Goal: Task Accomplishment & Management: Use online tool/utility

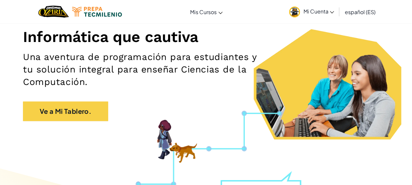
scroll to position [104, 0]
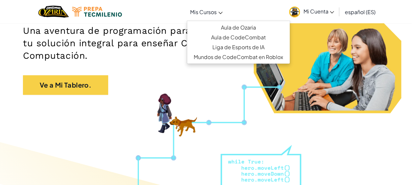
click at [200, 11] on span "Mis Cursos" at bounding box center [203, 12] width 27 height 7
click at [208, 11] on span "Mis Cursos" at bounding box center [203, 12] width 27 height 7
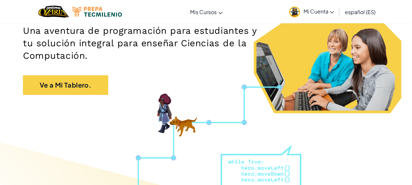
drag, startPoint x: 208, startPoint y: 11, endPoint x: 205, endPoint y: 83, distance: 71.6
click at [205, 83] on div "Informática que cautiva Una aventura de programación para estudiantes y tu solu…" at bounding box center [206, 27] width 367 height 149
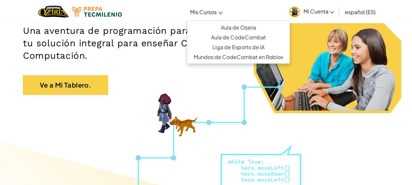
click at [221, 13] on icon at bounding box center [221, 13] width 4 height 2
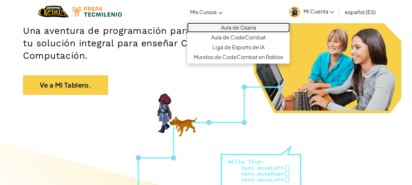
click at [228, 29] on link "Aula de Ozaria" at bounding box center [238, 28] width 103 height 10
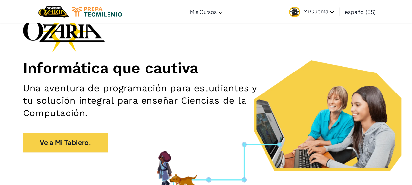
scroll to position [67, 0]
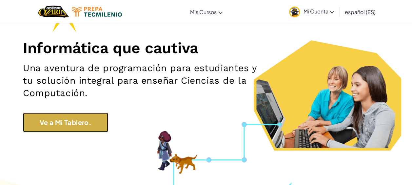
click at [64, 119] on link "Ve a Mi Tablero." at bounding box center [65, 123] width 85 height 20
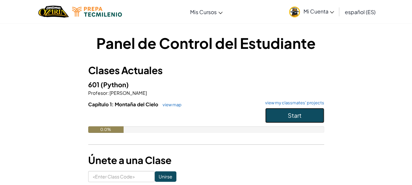
click at [316, 115] on button "Start" at bounding box center [294, 115] width 59 height 15
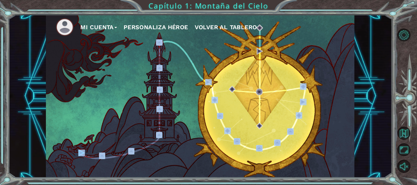
drag, startPoint x: 313, startPoint y: 81, endPoint x: 357, endPoint y: 56, distance: 50.7
click at [357, 56] on div "Mi Cuenta Personaliza Héroe Volver al Tablero" at bounding box center [200, 96] width 384 height 163
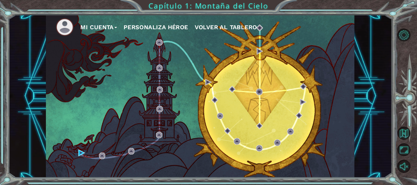
click at [357, 56] on div "Mi Cuenta Personaliza Héroe Volver al Tablero" at bounding box center [200, 96] width 384 height 163
click at [186, 26] on button "Personaliza Héroe" at bounding box center [156, 27] width 65 height 10
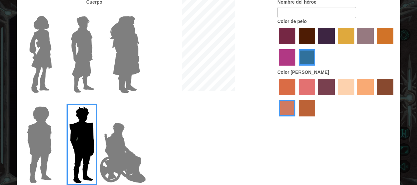
click at [142, 63] on img at bounding box center [125, 54] width 36 height 82
click at [140, 12] on input "Hero Amethyst" at bounding box center [140, 12] width 0 height 0
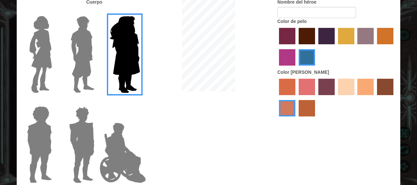
click at [86, 49] on img at bounding box center [82, 54] width 29 height 82
click at [97, 12] on input "Hero Lars" at bounding box center [97, 12] width 0 height 0
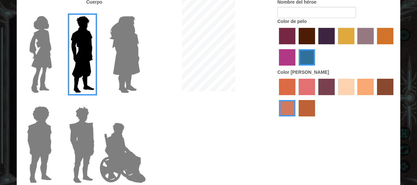
click at [39, 55] on img at bounding box center [41, 54] width 28 height 82
click at [54, 12] on input "Hero Connie" at bounding box center [54, 12] width 0 height 0
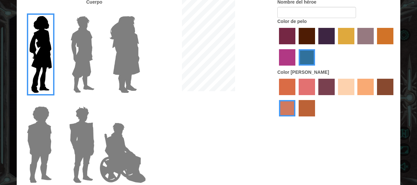
click at [35, 136] on img at bounding box center [39, 145] width 30 height 82
click at [54, 102] on input "Hero Steven" at bounding box center [54, 102] width 0 height 0
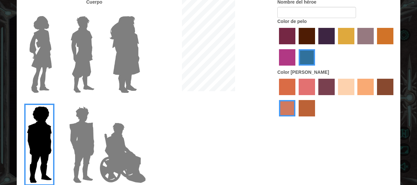
click at [80, 73] on img at bounding box center [82, 54] width 29 height 82
click at [97, 12] on input "Hero Lars" at bounding box center [97, 12] width 0 height 0
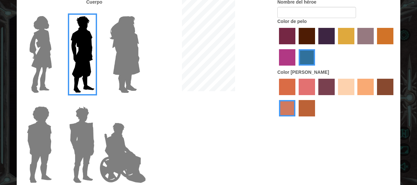
click at [122, 65] on img at bounding box center [125, 54] width 36 height 82
click at [140, 12] on input "Hero Amethyst" at bounding box center [140, 12] width 0 height 0
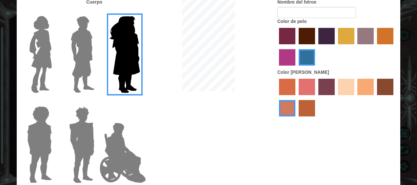
click at [80, 140] on img at bounding box center [82, 145] width 31 height 82
click at [97, 102] on input "Hero Garnet" at bounding box center [97, 102] width 0 height 0
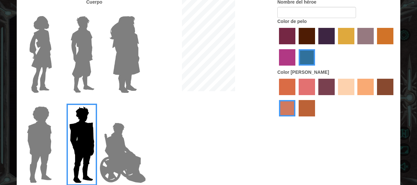
click at [115, 156] on img at bounding box center [123, 153] width 52 height 66
click at [140, 102] on input "Hero Jamie" at bounding box center [140, 102] width 0 height 0
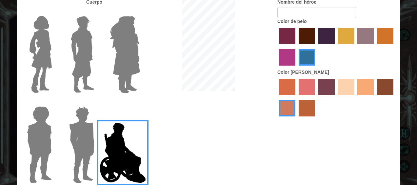
click at [125, 70] on img at bounding box center [125, 54] width 36 height 82
click at [140, 12] on input "Hero Amethyst" at bounding box center [140, 12] width 0 height 0
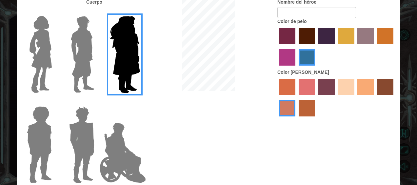
click at [313, 27] on div at bounding box center [337, 47] width 118 height 43
click at [311, 35] on label "maroon hair color" at bounding box center [307, 36] width 16 height 16
click at [297, 47] on input "maroon hair color" at bounding box center [297, 47] width 0 height 0
click at [343, 90] on label "sandy beach skin color" at bounding box center [346, 87] width 16 height 16
click at [336, 97] on input "sandy beach skin color" at bounding box center [336, 97] width 0 height 0
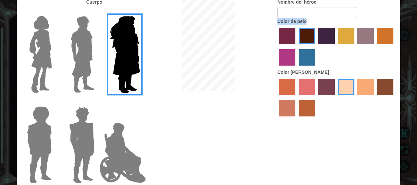
drag, startPoint x: 321, startPoint y: 19, endPoint x: 324, endPoint y: 9, distance: 10.4
click at [324, 9] on div "Nombre del héroe Color de pelo Color [PERSON_NAME]" at bounding box center [337, 59] width 128 height 121
click at [324, 9] on input "Nombre del héroe" at bounding box center [317, 12] width 79 height 11
type input "aly"
click at [240, 130] on div "Cuerpo Nombre del héroe aly Color de pelo Color [PERSON_NAME]" at bounding box center [209, 93] width 384 height 189
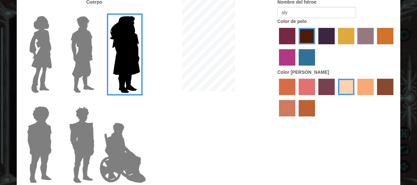
click at [242, 133] on div "Cuerpo Nombre del héroe aly Color de pelo Color [PERSON_NAME]" at bounding box center [209, 93] width 384 height 189
click at [291, 60] on label "medium red violet hair color" at bounding box center [287, 57] width 16 height 16
click at [395, 47] on input "medium red violet hair color" at bounding box center [395, 47] width 0 height 0
click at [310, 37] on label "maroon hair color" at bounding box center [307, 36] width 16 height 16
click at [297, 47] on input "maroon hair color" at bounding box center [297, 47] width 0 height 0
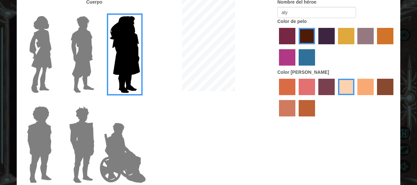
click at [321, 35] on label "hot purple hair color" at bounding box center [327, 36] width 16 height 16
click at [316, 47] on input "hot purple hair color" at bounding box center [316, 47] width 0 height 0
click at [300, 36] on label "maroon hair color" at bounding box center [307, 36] width 16 height 16
click at [297, 47] on input "maroon hair color" at bounding box center [297, 47] width 0 height 0
click at [284, 12] on input "aly" at bounding box center [317, 12] width 79 height 11
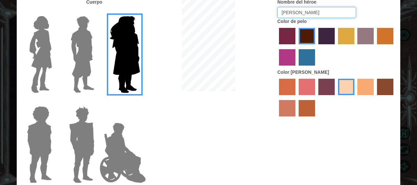
type input "[PERSON_NAME]"
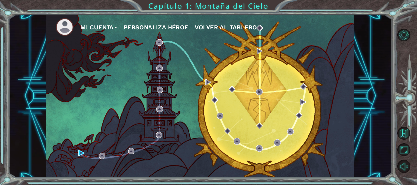
click at [179, 24] on button "Personaliza Héroe" at bounding box center [156, 27] width 65 height 10
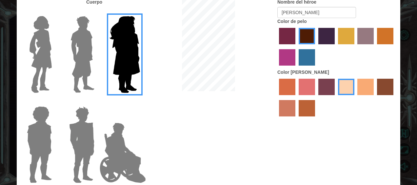
click at [405, 118] on div "Personalizar tu héroeo Cuerpo Nombre del héroe [PERSON_NAME] Color de pelo Colo…" at bounding box center [208, 92] width 417 height 185
click at [406, 110] on div "Personalizar tu héroeo Cuerpo Nombre del héroe [PERSON_NAME] Color de pelo Colo…" at bounding box center [208, 92] width 417 height 185
click at [408, 110] on div "Personalizar tu héroeo Cuerpo Nombre del héroe [PERSON_NAME] Color de pelo Colo…" at bounding box center [208, 92] width 417 height 185
click at [406, 108] on div "Personalizar tu héroeo Cuerpo Nombre del héroe [PERSON_NAME] Color de pelo Colo…" at bounding box center [208, 92] width 417 height 185
click at [333, 12] on input "[PERSON_NAME]" at bounding box center [317, 12] width 79 height 11
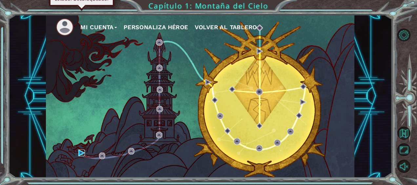
click at [81, 151] on img at bounding box center [81, 153] width 7 height 7
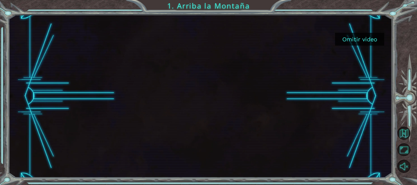
click at [366, 42] on button "Omitir video" at bounding box center [359, 39] width 49 height 13
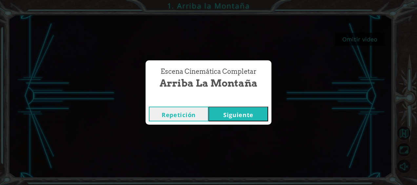
click at [239, 115] on button "Siguiente" at bounding box center [239, 114] width 60 height 15
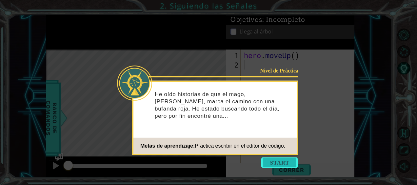
click at [272, 163] on button "Start" at bounding box center [279, 163] width 37 height 11
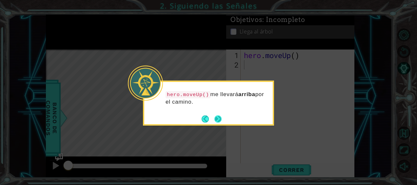
click at [218, 117] on button "Next" at bounding box center [218, 118] width 7 height 7
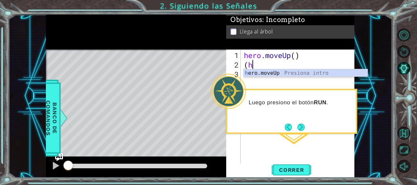
type textarea "(her"
click at [301, 72] on div "her o.moveUp Presiona intro" at bounding box center [306, 81] width 124 height 24
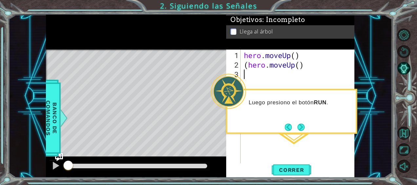
scroll to position [0, 0]
click at [295, 168] on span "Correr" at bounding box center [292, 170] width 38 height 7
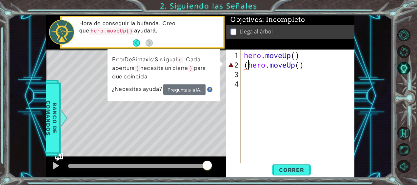
click at [247, 63] on div "hero . moveUp ( ) ( hero . moveUp ( )" at bounding box center [300, 117] width 114 height 133
type textarea "hero.moveUp()"
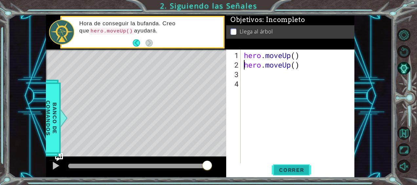
click at [293, 170] on span "Correr" at bounding box center [292, 170] width 38 height 7
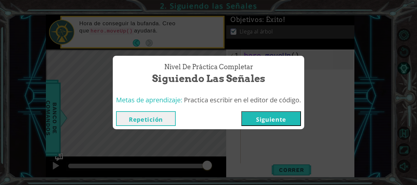
click at [277, 117] on button "Siguiente" at bounding box center [272, 118] width 60 height 15
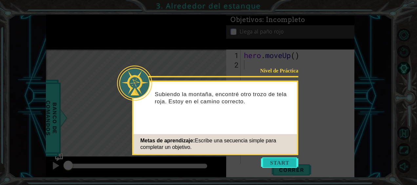
click at [276, 162] on button "Start" at bounding box center [279, 163] width 37 height 11
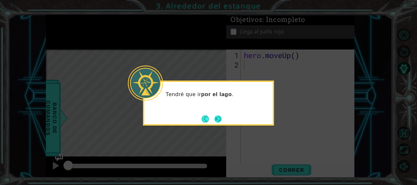
click at [218, 116] on button "Next" at bounding box center [218, 118] width 7 height 7
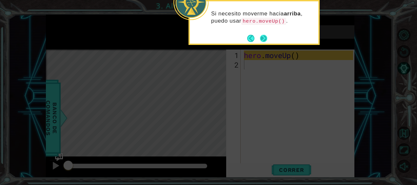
click at [261, 41] on button "Next" at bounding box center [263, 38] width 7 height 7
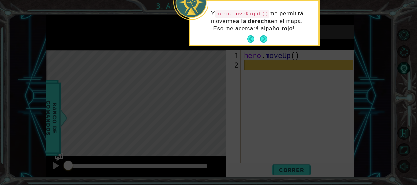
click at [261, 41] on button "Next" at bounding box center [263, 38] width 7 height 7
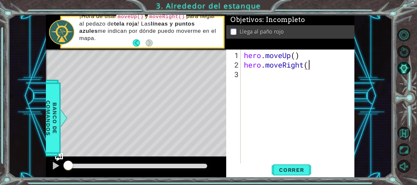
scroll to position [0, 3]
type textarea "hero.moveRight()"
click at [288, 173] on span "Correr" at bounding box center [292, 170] width 38 height 7
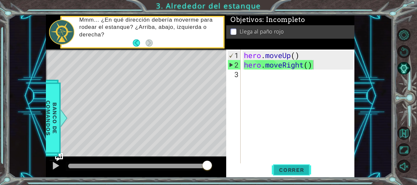
drag, startPoint x: 305, startPoint y: 174, endPoint x: 303, endPoint y: 168, distance: 6.2
click at [303, 168] on button "Correr" at bounding box center [291, 169] width 39 height 13
click at [134, 46] on button "Back" at bounding box center [139, 42] width 13 height 7
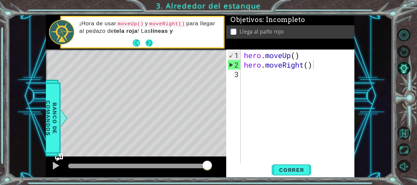
click at [150, 42] on button "Next" at bounding box center [149, 43] width 8 height 8
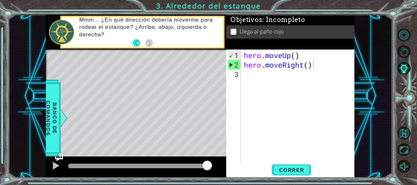
click at [145, 26] on p "Mmm... ¿En qué dirección debería moverme para rodear el estanque? ¿Arriba, abaj…" at bounding box center [148, 27] width 139 height 22
click at [249, 80] on div "hero . moveUp ( ) hero . moveRight ( )" at bounding box center [300, 117] width 114 height 133
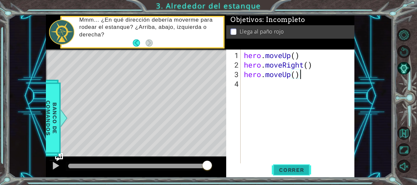
type textarea "hero.moveUp()"
click at [289, 168] on span "Correr" at bounding box center [292, 170] width 38 height 7
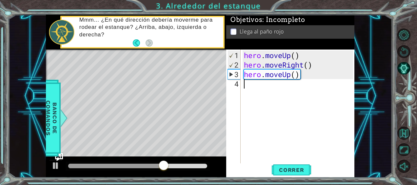
click at [308, 78] on div "hero . moveUp ( ) hero . moveRight ( ) hero . moveUp ( )" at bounding box center [300, 117] width 114 height 133
type textarea "her"
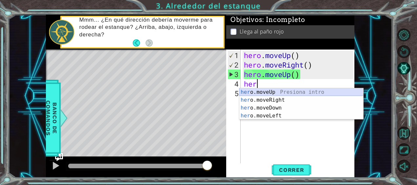
click at [284, 91] on div "her o.moveUp Presiona intro her o.moveRight Presiona intro her o.moveDown Presi…" at bounding box center [302, 111] width 124 height 47
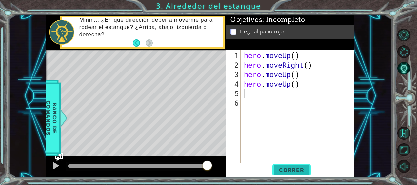
click at [288, 165] on button "Correr" at bounding box center [291, 169] width 39 height 13
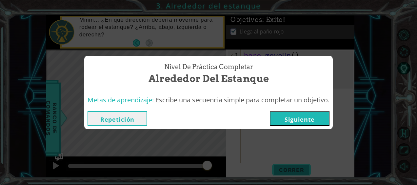
click at [304, 120] on button "Siguiente" at bounding box center [300, 118] width 60 height 15
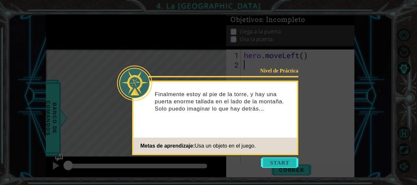
click at [283, 165] on button "Start" at bounding box center [279, 163] width 37 height 11
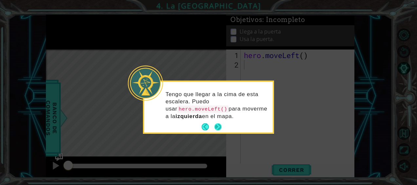
click at [216, 123] on button "Next" at bounding box center [218, 126] width 7 height 7
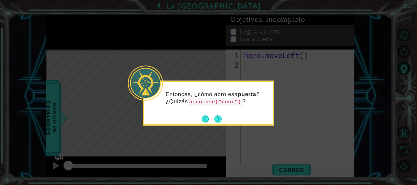
click at [216, 121] on button "Next" at bounding box center [218, 118] width 7 height 7
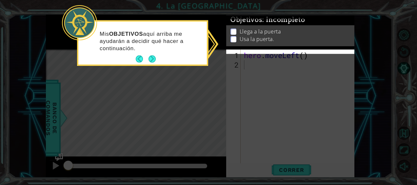
click at [235, 15] on div "Objetivos : Incompleto Llega a la puerta Usa la puerta." at bounding box center [290, 15] width 128 height 0
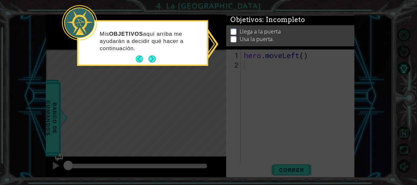
click at [235, 29] on p at bounding box center [234, 32] width 6 height 6
click at [156, 61] on button "Next" at bounding box center [152, 58] width 7 height 7
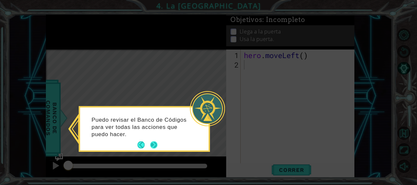
click at [153, 143] on button "Next" at bounding box center [153, 144] width 7 height 7
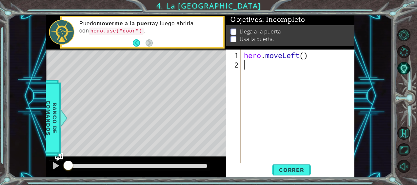
type textarea "h"
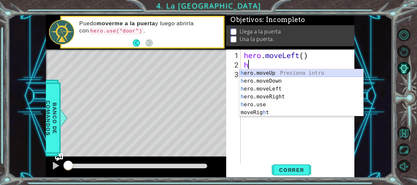
click at [252, 73] on div "h ero.moveUp Presiona intro h ero.moveDown Presiona intro h ero.moveLeft Presio…" at bounding box center [302, 100] width 124 height 63
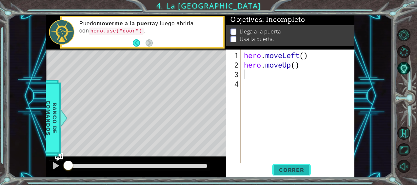
click at [297, 174] on button "Correr" at bounding box center [291, 169] width 39 height 13
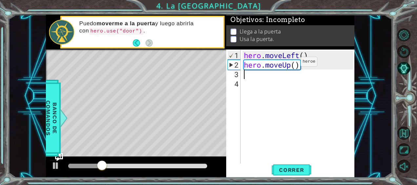
click at [291, 64] on div "hero . moveLeft ( ) hero . moveUp ( )" at bounding box center [300, 117] width 114 height 133
type textarea "hero.moveUp()"
click at [307, 109] on div "hero . moveLeft ( ) hero . moveUp ( )" at bounding box center [300, 117] width 114 height 133
click at [56, 168] on div at bounding box center [56, 165] width 9 height 9
click at [303, 67] on div "hero . moveLeft ( ) hero . moveUp ( )" at bounding box center [300, 117] width 114 height 133
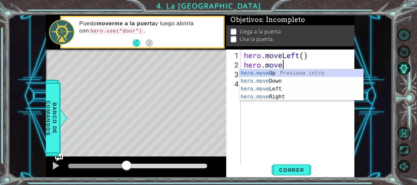
type textarea "h"
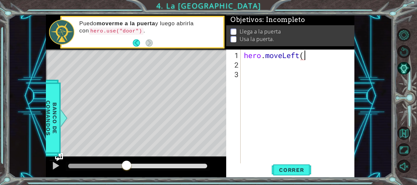
scroll to position [0, 3]
type textarea "hero.moveLeft()"
click at [284, 168] on span "Correr" at bounding box center [292, 170] width 38 height 7
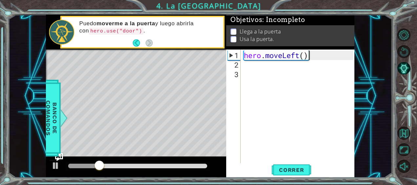
click at [318, 58] on div "hero . moveLeft ( )" at bounding box center [300, 117] width 114 height 133
drag, startPoint x: 115, startPoint y: 167, endPoint x: 55, endPoint y: 169, distance: 60.4
click at [55, 169] on div at bounding box center [136, 167] width 180 height 21
click at [53, 163] on div at bounding box center [56, 165] width 9 height 9
drag, startPoint x: 79, startPoint y: 163, endPoint x: 63, endPoint y: 164, distance: 15.8
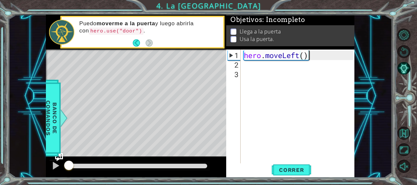
click at [63, 164] on div at bounding box center [69, 166] width 12 height 12
click at [284, 167] on span "Correr" at bounding box center [292, 170] width 38 height 7
click at [312, 60] on div "hero . moveLeft ( )" at bounding box center [300, 117] width 114 height 133
click at [54, 162] on div at bounding box center [56, 165] width 9 height 9
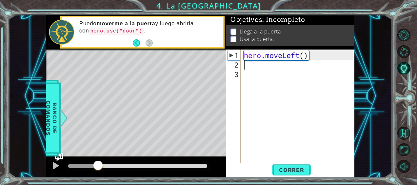
type textarea "h"
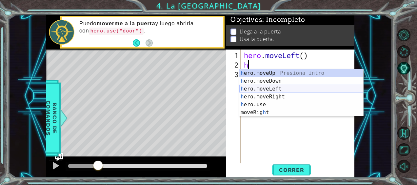
click at [257, 90] on div "h ero.moveUp Presiona intro h ero.moveDown Presiona intro h ero.moveLeft Presio…" at bounding box center [302, 100] width 124 height 63
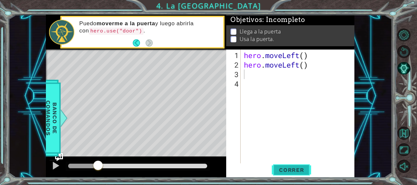
click at [279, 169] on span "Correr" at bounding box center [292, 170] width 38 height 7
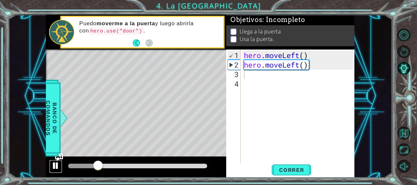
click at [55, 163] on div at bounding box center [56, 165] width 9 height 9
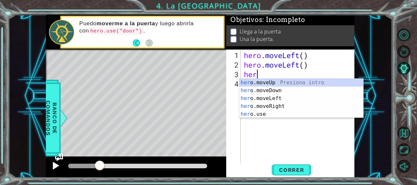
type textarea "hero"
click at [262, 81] on div "hero .moveUp Presiona intro hero .moveDown Presiona intro hero .moveLeft Presio…" at bounding box center [302, 106] width 124 height 55
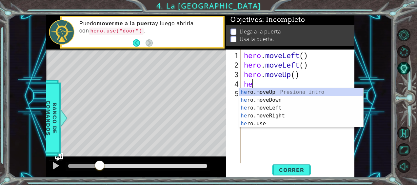
type textarea "hero"
click at [263, 91] on div "hero .moveUp Presiona intro hero .moveDown Presiona intro hero .moveLeft Presio…" at bounding box center [302, 115] width 124 height 55
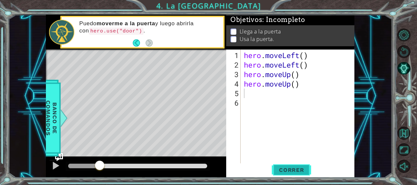
click at [287, 172] on span "Correr" at bounding box center [292, 170] width 38 height 7
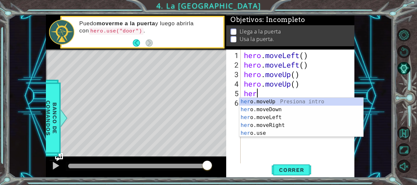
type textarea "hero"
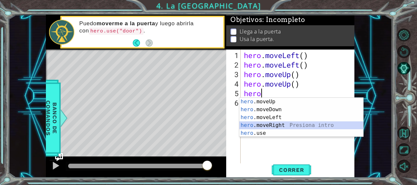
click at [268, 123] on div "hero .moveUp Presiona intro hero .moveDown Presiona intro hero .moveLeft Presio…" at bounding box center [302, 125] width 124 height 55
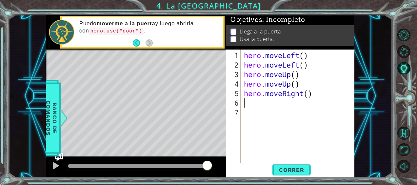
scroll to position [0, 0]
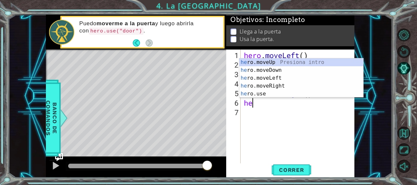
type textarea "her"
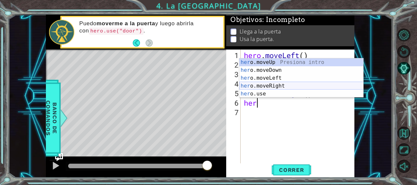
click at [268, 82] on div "her o.moveUp Presiona intro her o.moveDown Presiona intro her o.moveLeft Presio…" at bounding box center [302, 85] width 124 height 55
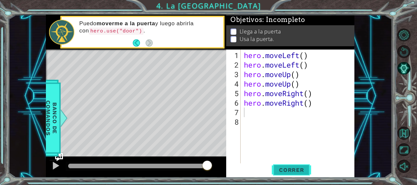
click at [291, 171] on span "Correr" at bounding box center [292, 170] width 38 height 7
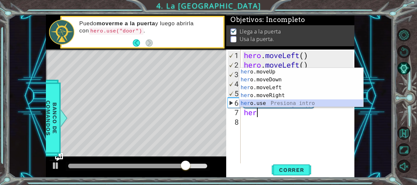
click at [252, 103] on div "her o.moveUp Presiona intro her o.moveDown Presiona intro her o.moveLeft Presio…" at bounding box center [302, 95] width 124 height 55
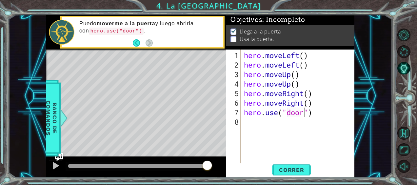
scroll to position [0, 3]
type textarea "hero.use("door")"
click at [290, 170] on span "Correr" at bounding box center [292, 170] width 38 height 7
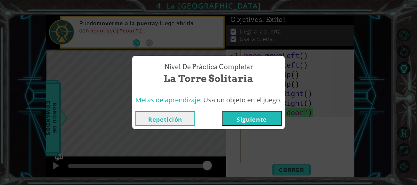
click at [273, 115] on button "Siguiente" at bounding box center [252, 118] width 60 height 15
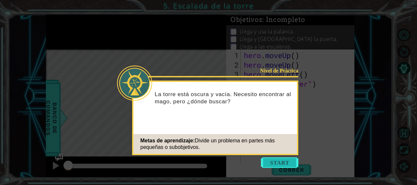
click at [273, 158] on button "Start" at bounding box center [279, 163] width 37 height 11
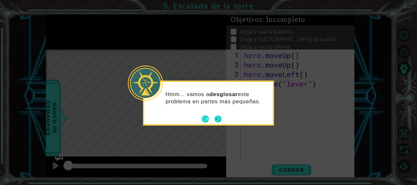
click at [219, 117] on button "Next" at bounding box center [218, 118] width 7 height 7
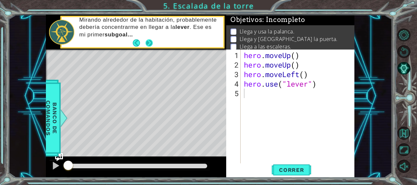
click at [148, 43] on button "Next" at bounding box center [149, 42] width 7 height 7
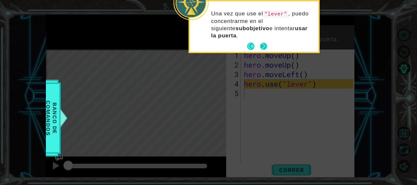
click at [261, 46] on button "Next" at bounding box center [264, 47] width 8 height 8
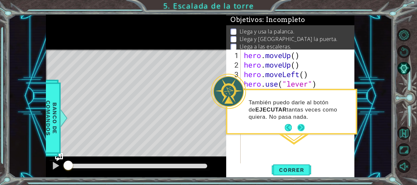
click at [301, 125] on button "Next" at bounding box center [302, 128] width 8 height 8
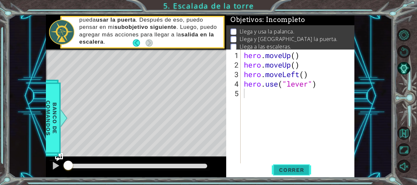
click at [292, 169] on span "Correr" at bounding box center [292, 170] width 38 height 7
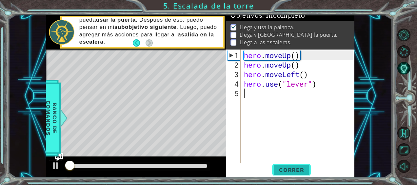
scroll to position [6, 0]
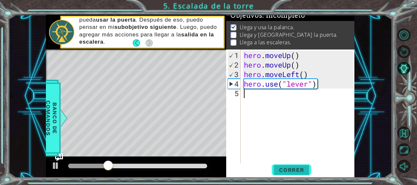
click at [292, 169] on span "Correr" at bounding box center [292, 170] width 38 height 7
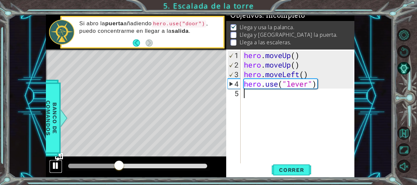
click at [59, 162] on div at bounding box center [56, 165] width 9 height 9
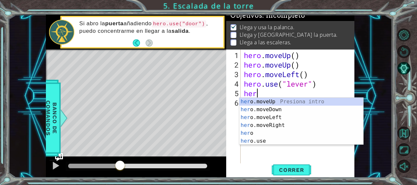
scroll to position [0, 0]
type textarea "hero"
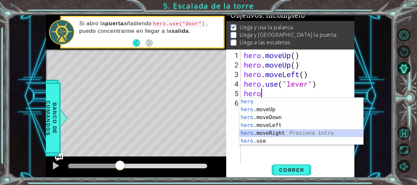
click at [269, 130] on div "hero Presiona intro hero .moveUp Presiona intro hero .moveDown Presiona intro h…" at bounding box center [302, 129] width 124 height 63
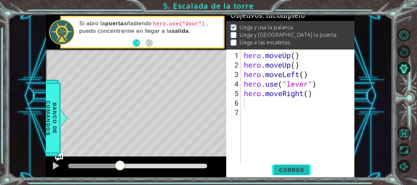
click at [291, 169] on span "Correr" at bounding box center [292, 170] width 38 height 7
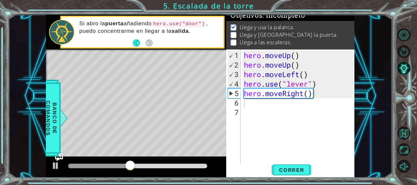
click at [45, 161] on div "1 ההההההההההההההההההההההההההההההההההההההההההההההההההההההההההההההההההההההההההההה…" at bounding box center [200, 96] width 384 height 163
click at [54, 163] on div at bounding box center [56, 165] width 9 height 9
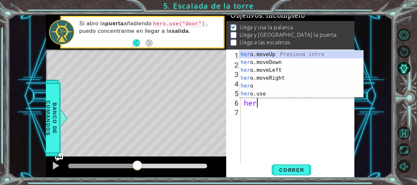
type textarea "hero"
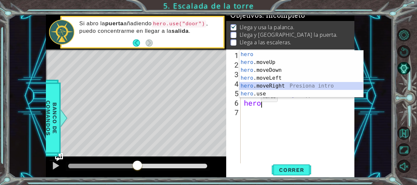
click at [261, 85] on div "hero Presiona intro hero .moveUp Presiona intro hero .moveDown Presiona intro h…" at bounding box center [302, 82] width 124 height 63
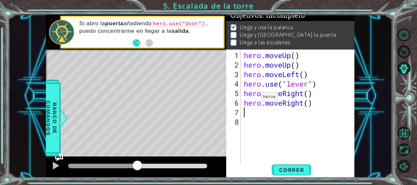
scroll to position [0, 0]
click at [247, 113] on div "hero . moveUp ( ) hero . moveUp ( ) hero . moveLeft ( ) hero . use ( "lever" ) …" at bounding box center [300, 117] width 114 height 133
type textarea "h"
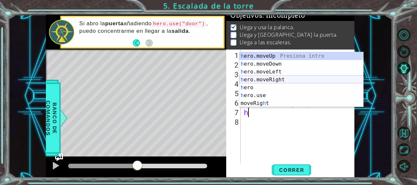
click at [278, 81] on div "h ero.moveUp Presiona intro h ero.moveDown Presiona intro h ero.moveLeft Presio…" at bounding box center [302, 87] width 124 height 71
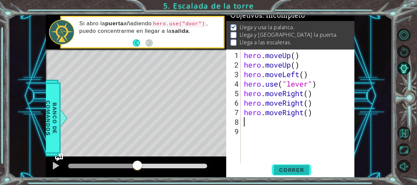
click at [310, 170] on button "Correr" at bounding box center [291, 169] width 39 height 13
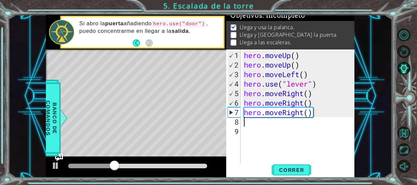
type textarea "h"
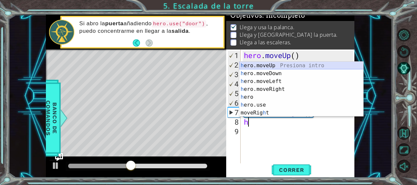
click at [275, 65] on div "h ero.moveUp Presiona intro h ero.moveDown Presiona intro h ero.moveLeft Presio…" at bounding box center [302, 97] width 124 height 71
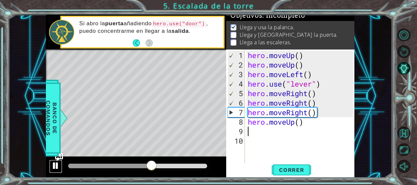
click at [55, 161] on div at bounding box center [56, 165] width 9 height 9
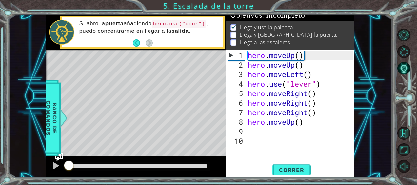
drag, startPoint x: 151, startPoint y: 167, endPoint x: 68, endPoint y: 157, distance: 83.9
click at [68, 157] on div at bounding box center [136, 167] width 180 height 21
click at [297, 164] on button "Correr" at bounding box center [291, 169] width 39 height 13
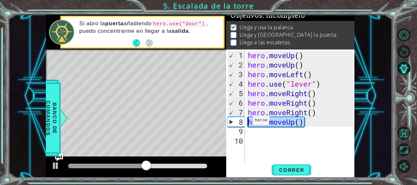
drag, startPoint x: 306, startPoint y: 124, endPoint x: 247, endPoint y: 123, distance: 59.1
click at [247, 123] on div "hero . moveUp ( ) hero . moveUp ( ) hero . moveLeft ( ) hero . use ( "lever" ) …" at bounding box center [302, 117] width 110 height 133
type textarea "hero.moveUp()"
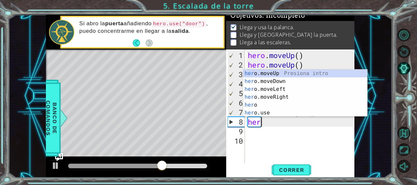
scroll to position [0, 0]
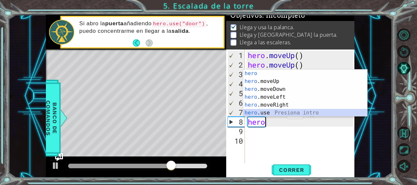
click at [280, 113] on div "hero Presiona intro hero .moveUp Presiona intro hero .moveDown Presiona intro h…" at bounding box center [305, 101] width 124 height 63
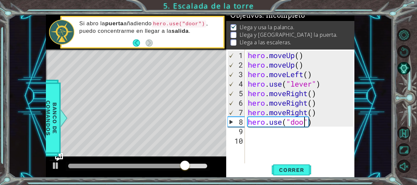
type textarea "hero.use("door")"
click at [322, 122] on div "hero . moveUp ( ) hero . moveUp ( ) hero . moveLeft ( ) hero . use ( "lever" ) …" at bounding box center [302, 117] width 110 height 133
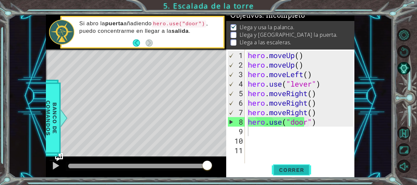
click at [287, 168] on span "Correr" at bounding box center [292, 170] width 38 height 7
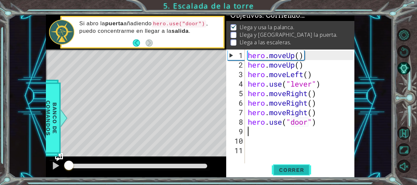
scroll to position [6, 0]
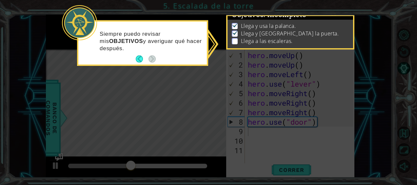
click at [223, 95] on icon at bounding box center [208, 92] width 417 height 185
click at [142, 57] on button "Back" at bounding box center [142, 58] width 13 height 7
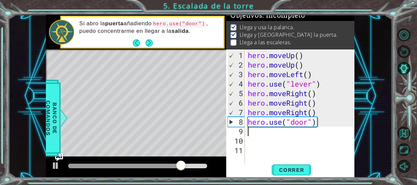
type textarea "h"
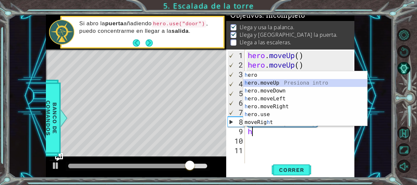
click at [279, 83] on div "h ero Presiona intro h ero.moveUp Presiona intro h ero.moveDown Presiona intro …" at bounding box center [305, 106] width 124 height 71
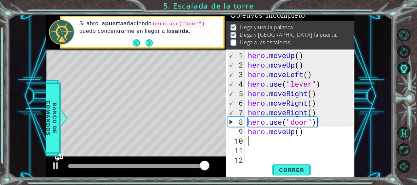
type textarea "h"
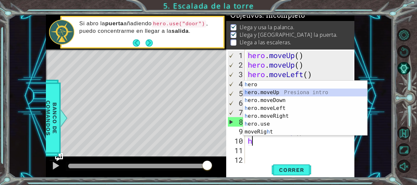
click at [280, 91] on div "h ero Presiona intro h ero.moveUp Presiona intro h ero.moveDown Presiona intro …" at bounding box center [305, 116] width 124 height 71
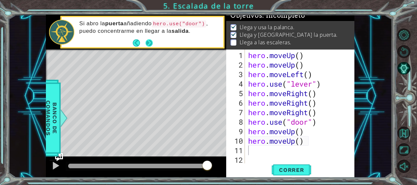
click at [149, 40] on button "Next" at bounding box center [149, 42] width 7 height 7
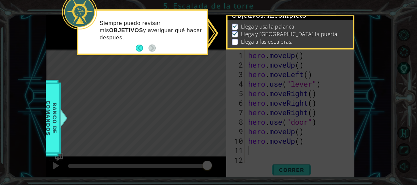
scroll to position [6, 0]
click at [176, 74] on icon at bounding box center [208, 92] width 417 height 185
click at [249, 32] on p "Llega y [GEOGRAPHIC_DATA] la puerta." at bounding box center [290, 33] width 98 height 7
click at [268, 94] on icon at bounding box center [208, 92] width 417 height 185
click at [236, 30] on img at bounding box center [235, 32] width 7 height 5
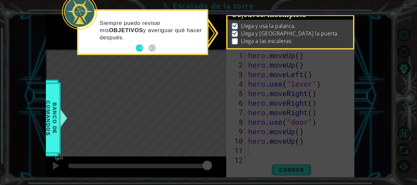
drag, startPoint x: 302, startPoint y: 33, endPoint x: 270, endPoint y: 50, distance: 36.1
click at [270, 50] on div "1 ההההההההההההההההההההההההההההההההההההההההההההההההההההההההההההההההההההההההההההה…" at bounding box center [208, 92] width 417 height 185
click at [215, 97] on icon at bounding box center [208, 92] width 417 height 185
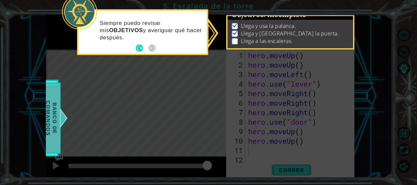
click at [46, 131] on span "Banco de comandos" at bounding box center [51, 118] width 17 height 68
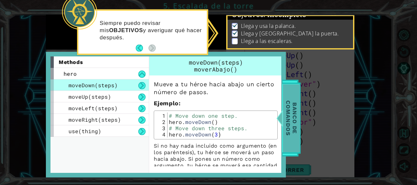
click at [300, 107] on span "Banco de comandos" at bounding box center [291, 118] width 17 height 68
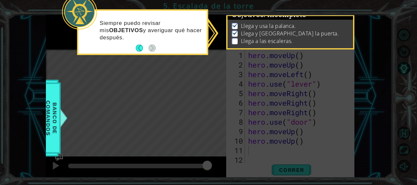
scroll to position [14, 0]
click at [192, 120] on icon at bounding box center [208, 92] width 417 height 185
click at [147, 133] on icon at bounding box center [208, 92] width 417 height 185
click at [107, 170] on icon at bounding box center [208, 92] width 417 height 185
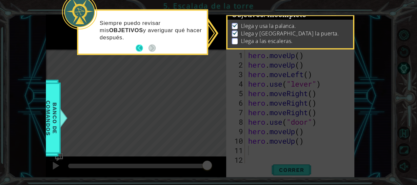
click at [138, 48] on button "Back" at bounding box center [142, 48] width 13 height 7
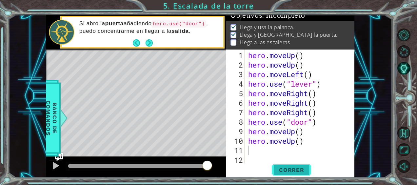
click at [294, 165] on button "Correr" at bounding box center [291, 169] width 39 height 13
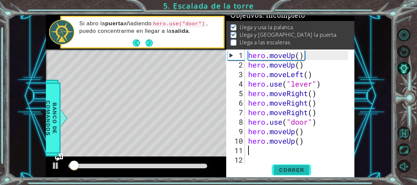
scroll to position [6, 0]
drag, startPoint x: 152, startPoint y: 163, endPoint x: 37, endPoint y: 167, distance: 114.9
click at [37, 167] on div "1 ההההההההההההההההההההההההההההההההההההההההההההההההההההההההההההההההההההההההההההה…" at bounding box center [200, 96] width 384 height 163
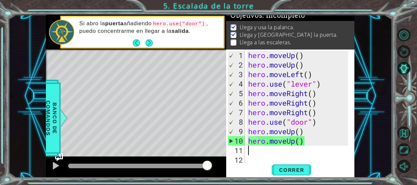
type textarea "he"
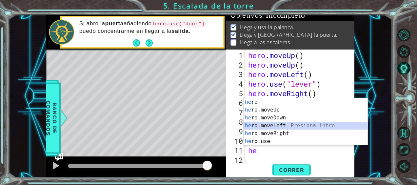
click at [280, 124] on div "he ro Presiona intro he ro.moveUp Presiona intro he ro.moveDown Presiona intro …" at bounding box center [306, 129] width 124 height 63
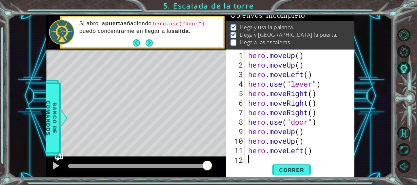
click at [253, 158] on div "hero . moveUp ( ) hero . moveUp ( ) hero . moveLeft ( ) hero . use ( "lever" ) …" at bounding box center [299, 117] width 105 height 133
type textarea "h"
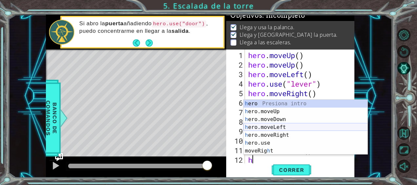
click at [277, 126] on div "h ero Presiona intro h ero.moveUp Presiona intro h ero.moveDown Presiona intro …" at bounding box center [306, 135] width 124 height 71
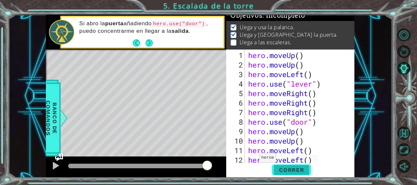
click at [282, 170] on span "Correr" at bounding box center [292, 170] width 38 height 7
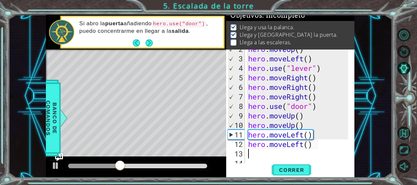
scroll to position [29, 0]
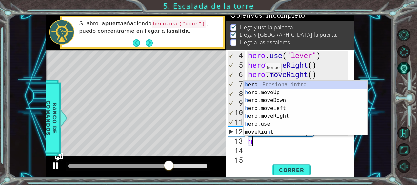
type textarea "h"
click at [53, 165] on div at bounding box center [56, 165] width 9 height 9
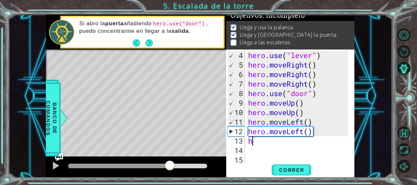
click at [253, 141] on div "hero . use ( "lever" ) hero . moveRight ( ) hero . moveRight ( ) hero . moveRig…" at bounding box center [299, 117] width 105 height 133
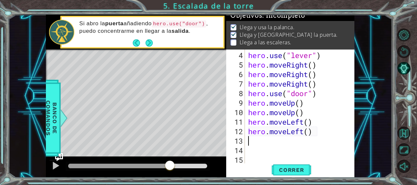
type textarea "h"
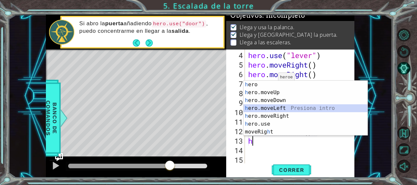
click at [279, 110] on div "h ero Presiona intro h ero.moveUp Presiona intro h ero.moveDown Presiona intro …" at bounding box center [306, 116] width 124 height 71
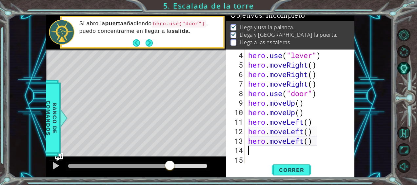
click at [250, 151] on div "hero . use ( "lever" ) hero . moveRight ( ) hero . moveRight ( ) hero . moveRig…" at bounding box center [299, 117] width 105 height 133
type textarea "h"
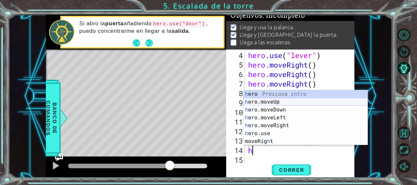
click at [281, 102] on div "h ero Presiona intro h ero.moveUp Presiona intro h ero.moveDown Presiona intro …" at bounding box center [306, 125] width 124 height 71
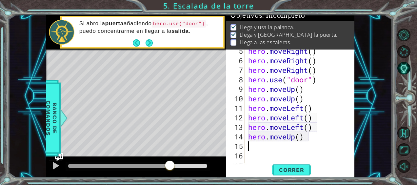
scroll to position [48, 0]
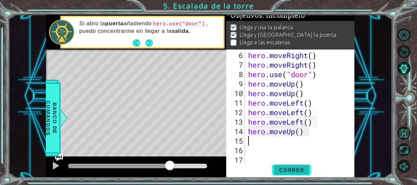
click at [297, 171] on span "Correr" at bounding box center [292, 170] width 38 height 7
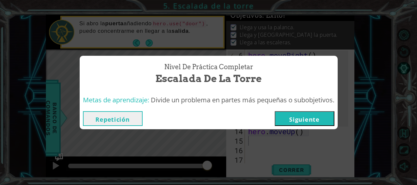
click at [307, 117] on button "Siguiente" at bounding box center [305, 118] width 60 height 15
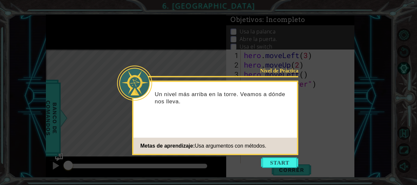
click at [354, 109] on icon at bounding box center [208, 92] width 417 height 185
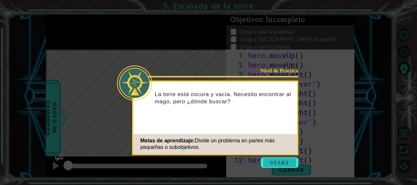
click at [285, 165] on button "Start" at bounding box center [279, 163] width 37 height 11
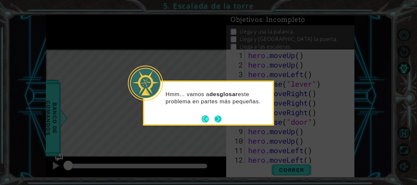
click at [219, 119] on button "Next" at bounding box center [218, 118] width 7 height 7
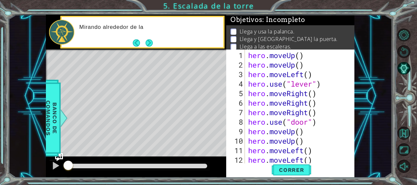
scroll to position [48, 0]
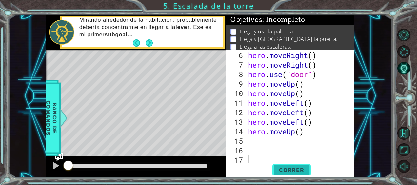
click at [293, 171] on span "Correr" at bounding box center [292, 170] width 38 height 7
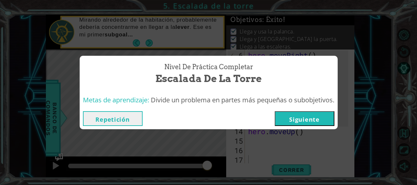
click at [258, 44] on div "Nivel de Práctica Completar Escalada de la torre Metas de aprendizaje: Divide u…" at bounding box center [208, 92] width 417 height 185
drag, startPoint x: 258, startPoint y: 44, endPoint x: 267, endPoint y: 31, distance: 16.0
click at [267, 31] on div "Nivel de Práctica Completar Escalada de la torre Metas de aprendizaje: Divide u…" at bounding box center [208, 92] width 417 height 185
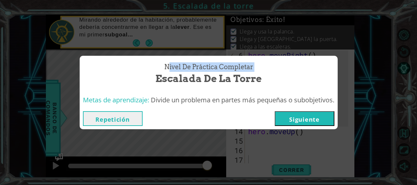
click at [267, 31] on div "Nivel de Práctica Completar Escalada de la torre Metas de aprendizaje: Divide u…" at bounding box center [208, 92] width 417 height 185
click at [101, 123] on button "Repetición" at bounding box center [113, 118] width 60 height 15
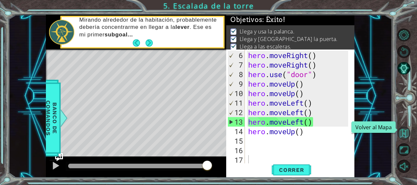
click at [404, 133] on button "Volver al Mapa" at bounding box center [404, 133] width 13 height 13
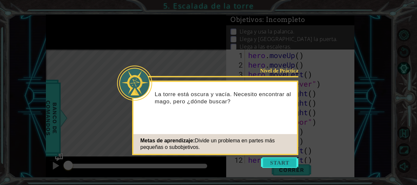
click at [285, 165] on button "Start" at bounding box center [279, 163] width 37 height 11
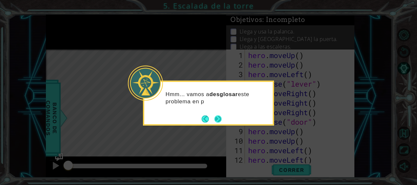
click at [217, 118] on button "Next" at bounding box center [218, 118] width 7 height 7
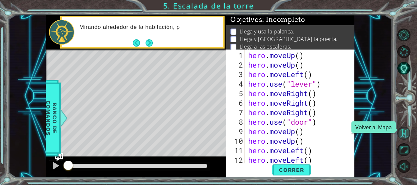
click at [405, 136] on button "Volver al Mapa" at bounding box center [404, 133] width 13 height 13
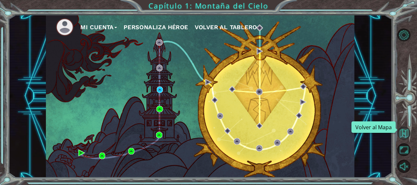
click at [402, 137] on button "Volver al Mapa" at bounding box center [404, 133] width 13 height 13
click at [405, 139] on button "Volver al Mapa" at bounding box center [404, 133] width 13 height 13
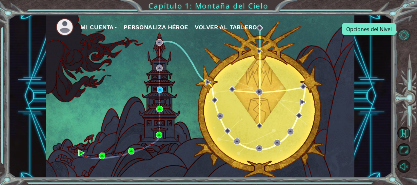
click at [403, 37] on button "Opciones del Nivel" at bounding box center [404, 35] width 13 height 13
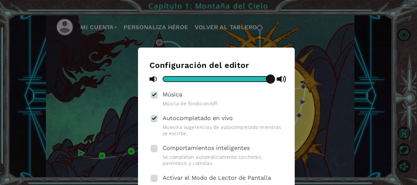
click at [355, 53] on div "Configuración del editor Música Música de fondo on/off. Autocompletado en vivo …" at bounding box center [208, 92] width 417 height 185
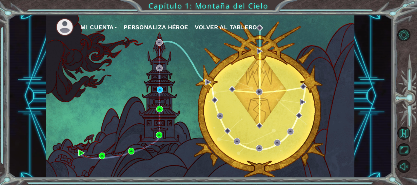
click at [241, 77] on div "Mi Cuenta Personaliza Héroe Volver al Tablero" at bounding box center [200, 96] width 309 height 163
click at [219, 26] on span "Volver al Tablero" at bounding box center [226, 27] width 62 height 7
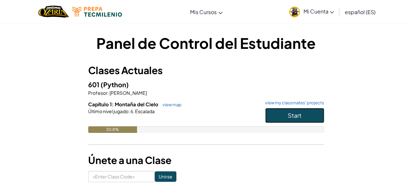
click at [312, 112] on button "Start" at bounding box center [294, 115] width 59 height 15
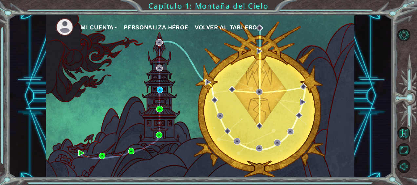
click at [226, 24] on span "Volver al Tablero" at bounding box center [226, 27] width 62 height 7
